Goal: Task Accomplishment & Management: Complete application form

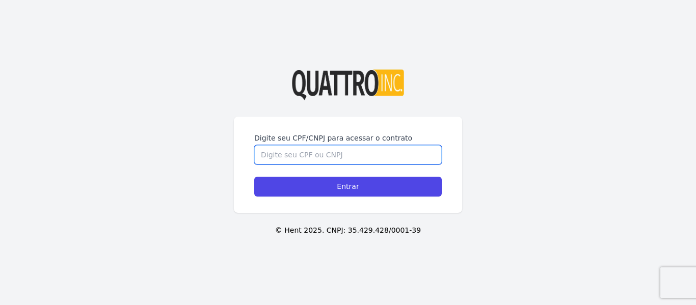
click at [301, 151] on input "Digite seu CPF/CNPJ para acessar o contrato" at bounding box center [348, 154] width 188 height 19
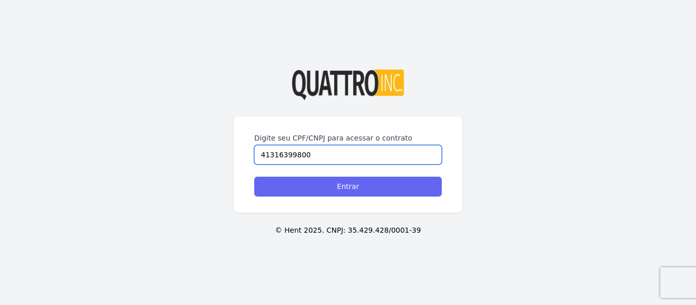
type input "41316399800"
click at [315, 179] on input "Entrar" at bounding box center [348, 187] width 188 height 20
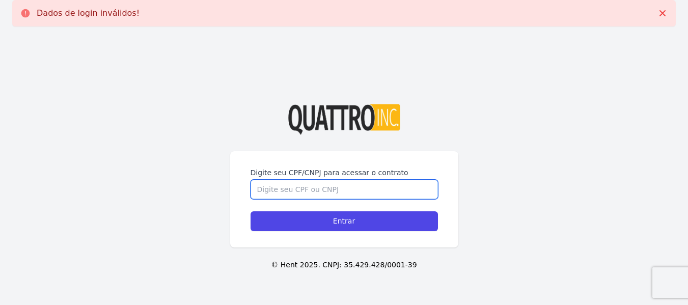
click at [307, 192] on input "Digite seu CPF/CNPJ para acessar o contrato" at bounding box center [345, 189] width 188 height 19
type input "41316399800"
click at [251, 211] on input "Entrar" at bounding box center [345, 221] width 188 height 20
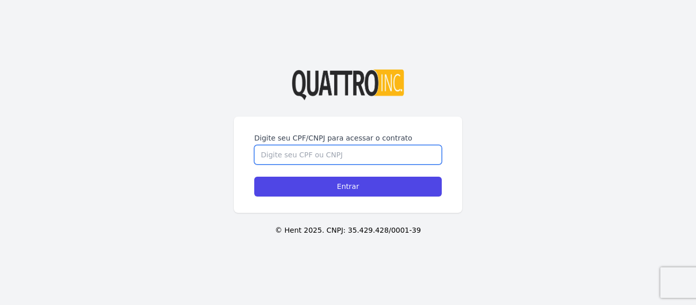
click at [296, 158] on input "Digite seu CPF/CNPJ para acessar o contrato" at bounding box center [348, 154] width 188 height 19
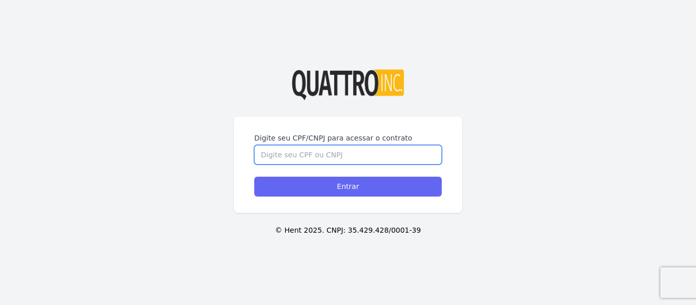
paste input "41316399800"
type input "41316399800"
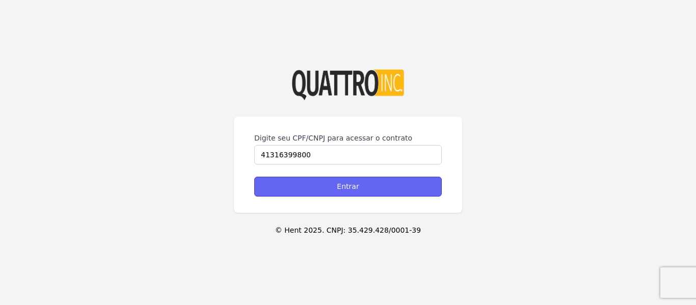
click at [357, 191] on input "Entrar" at bounding box center [348, 187] width 188 height 20
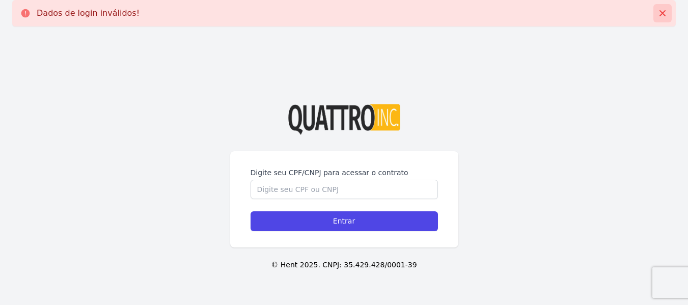
click at [663, 16] on icon at bounding box center [663, 13] width 10 height 10
